Goal: Find specific page/section

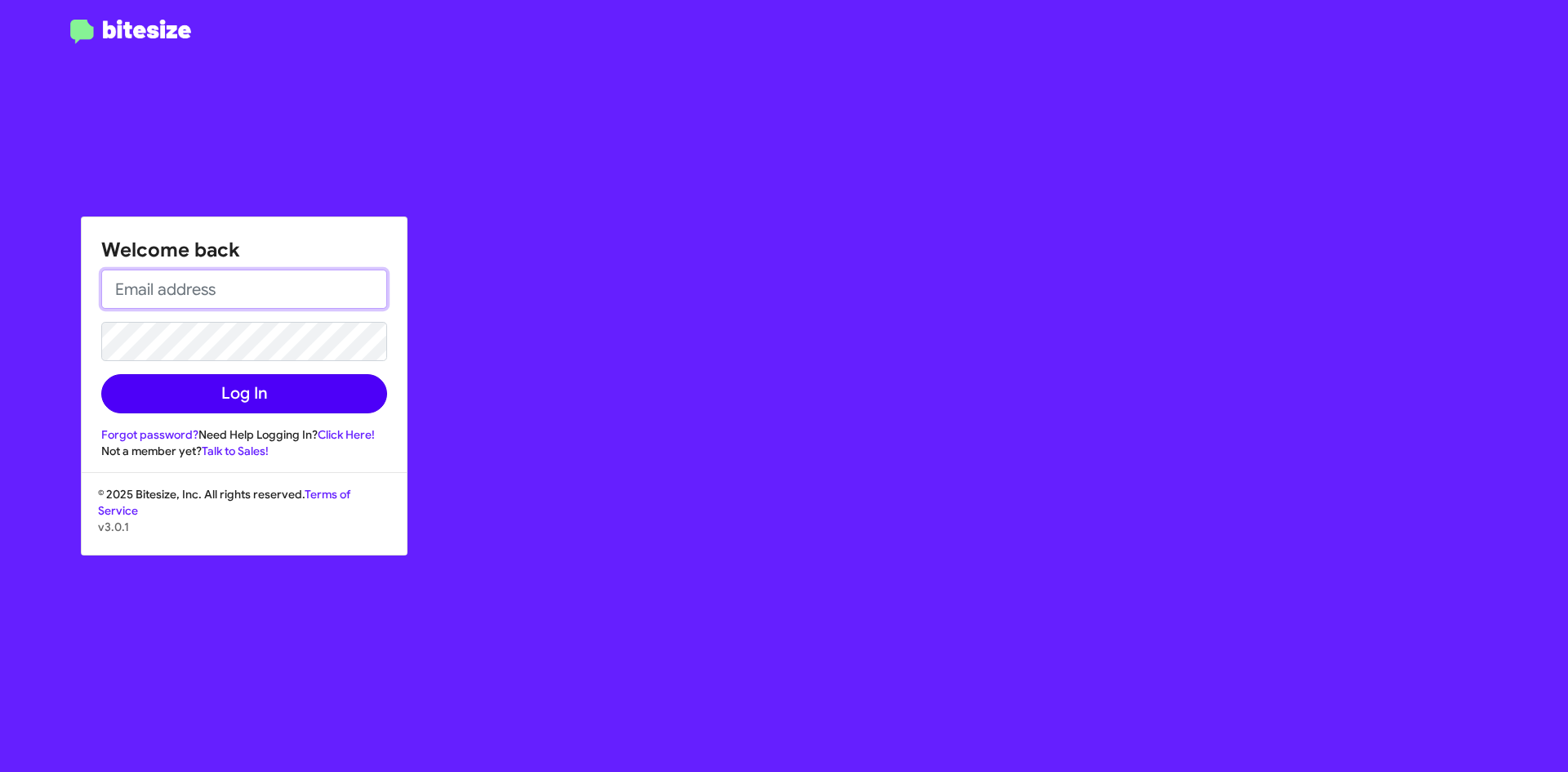
type input "[EMAIL_ADDRESS][DOMAIN_NAME]"
click at [302, 409] on button "Log In" at bounding box center [245, 393] width 286 height 39
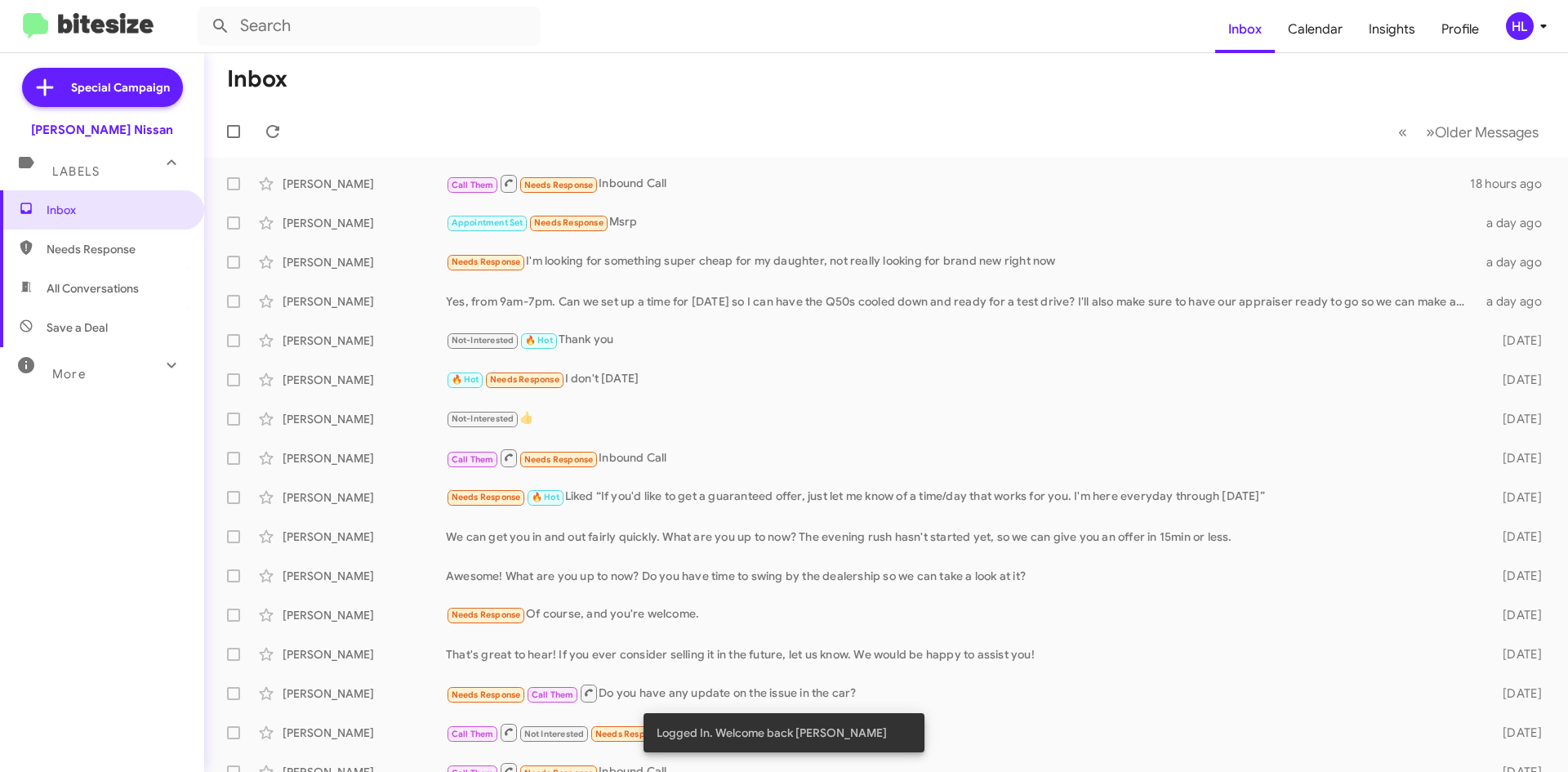
click at [92, 279] on span "All Conversations" at bounding box center [101, 288] width 204 height 39
type input "in:all-conversations"
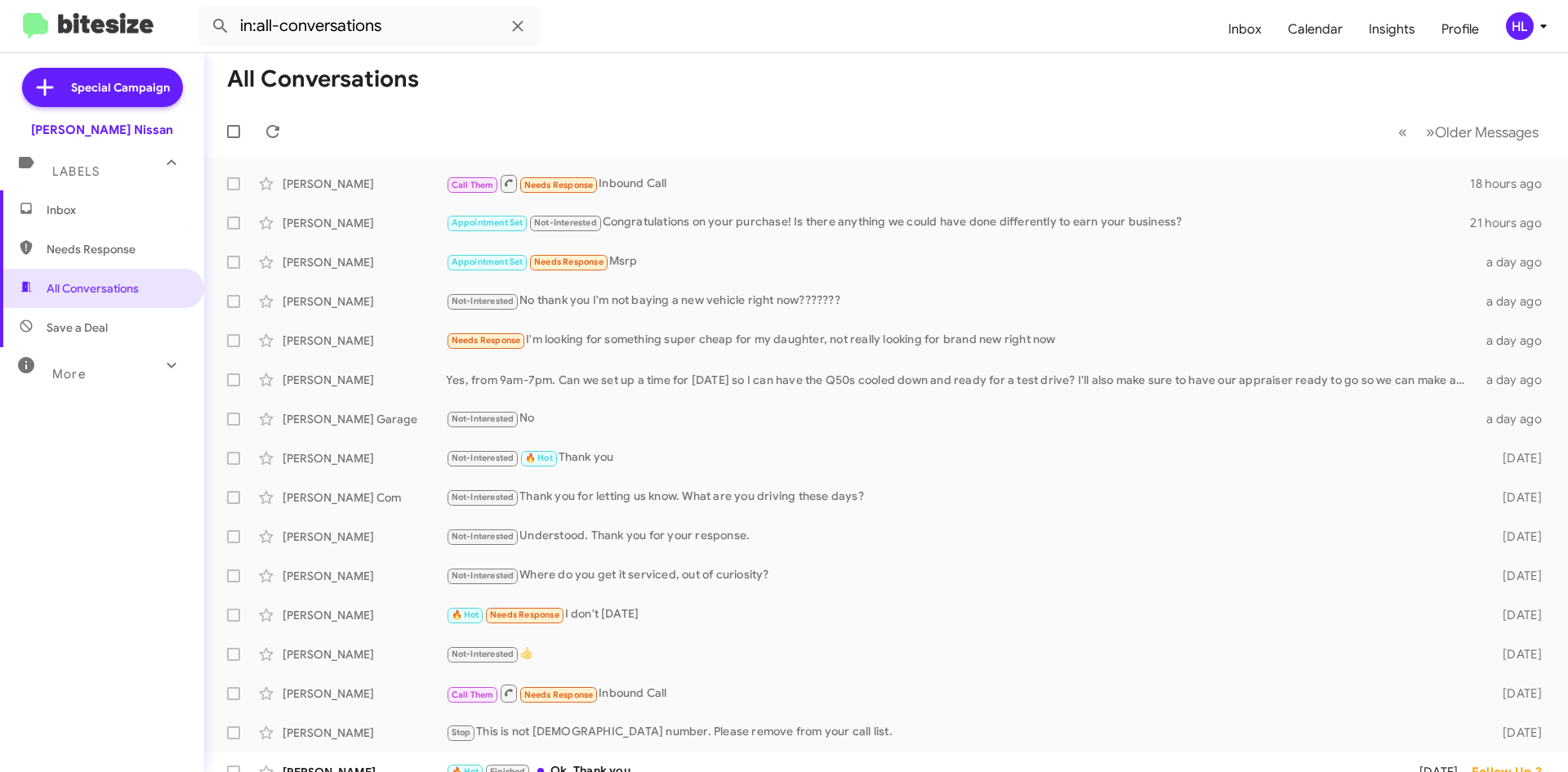
click at [107, 7] on mat-toolbar "in:all-conversations Inbox Calendar Insights Profile HL" at bounding box center [784, 26] width 1568 height 52
click at [108, 13] on img at bounding box center [88, 26] width 131 height 27
